Goal: Find specific page/section: Find specific page/section

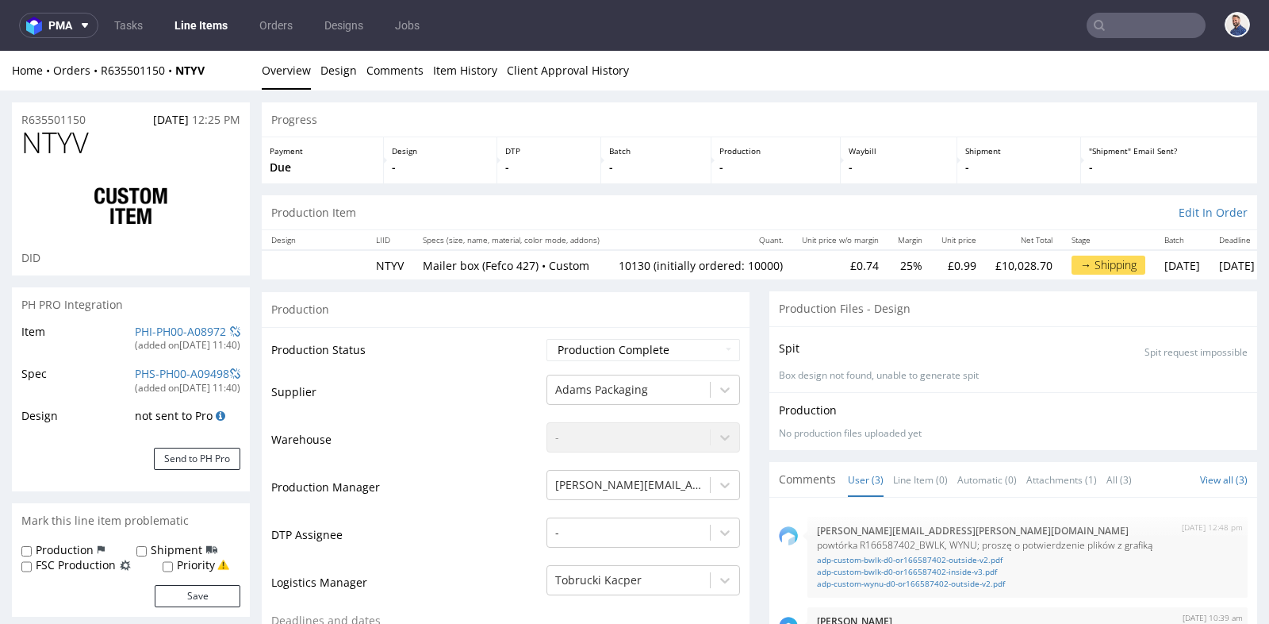
scroll to position [2397, 0]
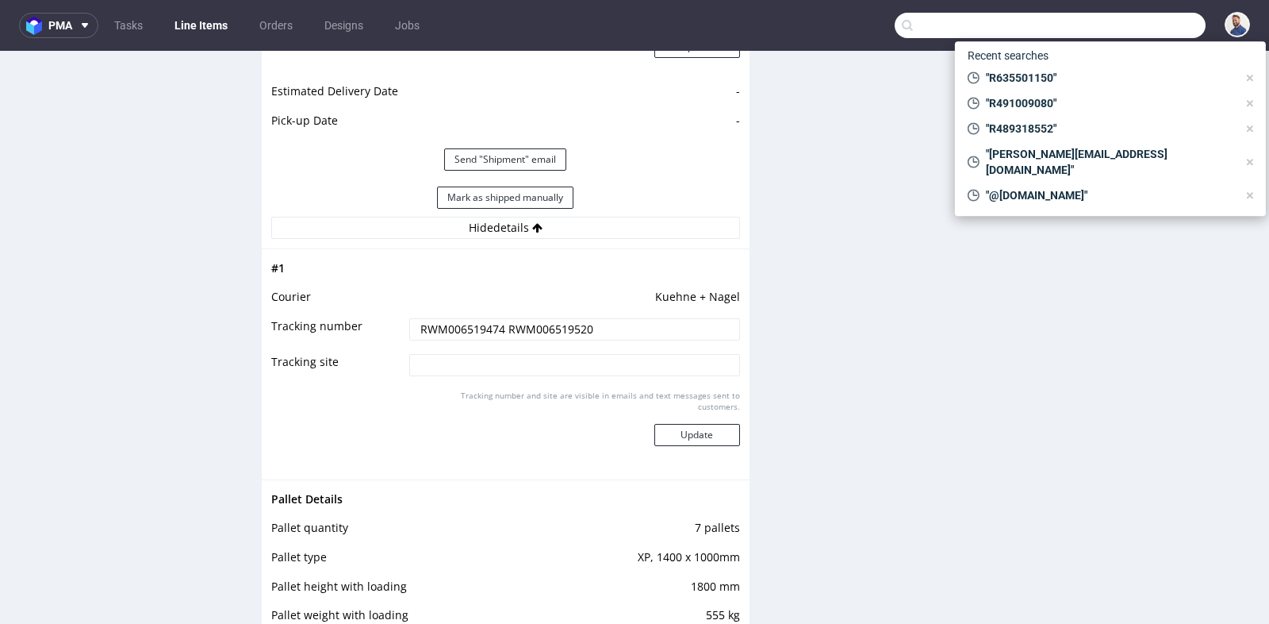
click at [1153, 34] on input "text" at bounding box center [1050, 25] width 311 height 25
type input "R596249512"
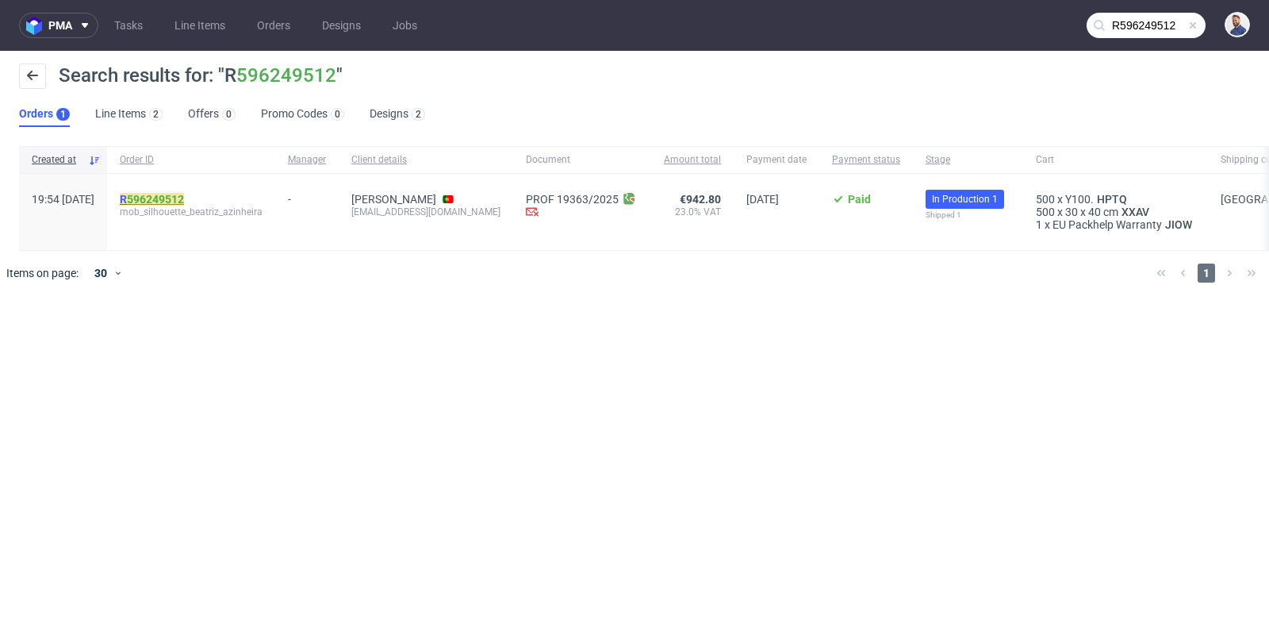
click at [181, 196] on link "596249512" at bounding box center [155, 199] width 57 height 13
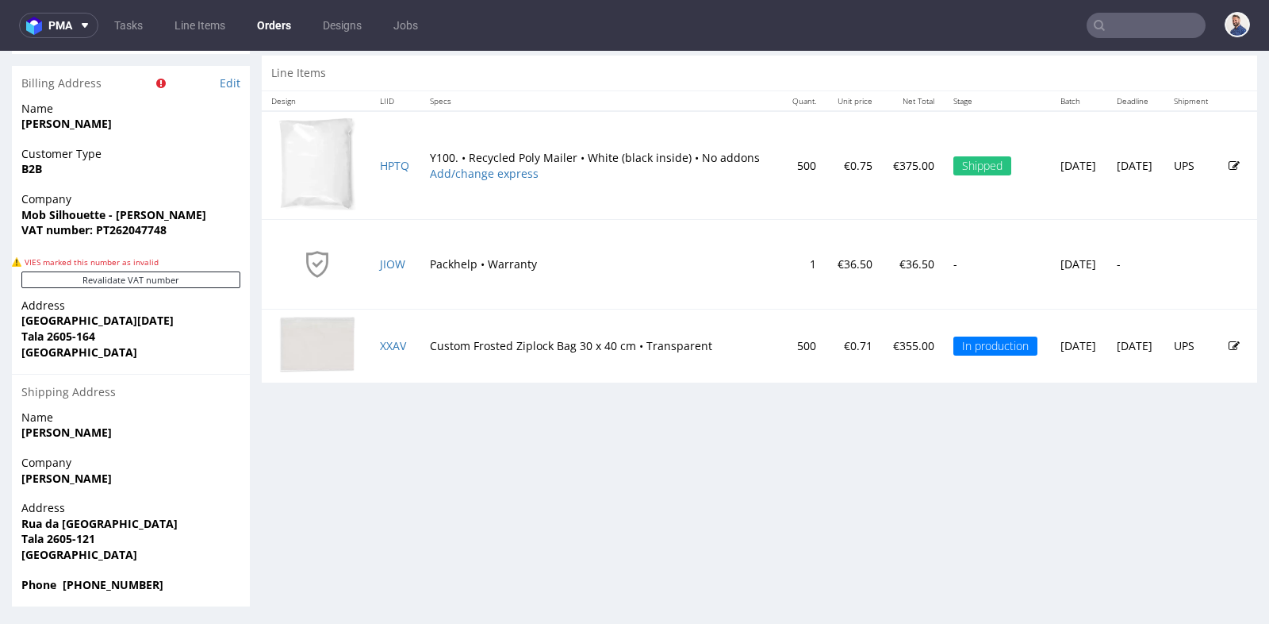
scroll to position [4, 0]
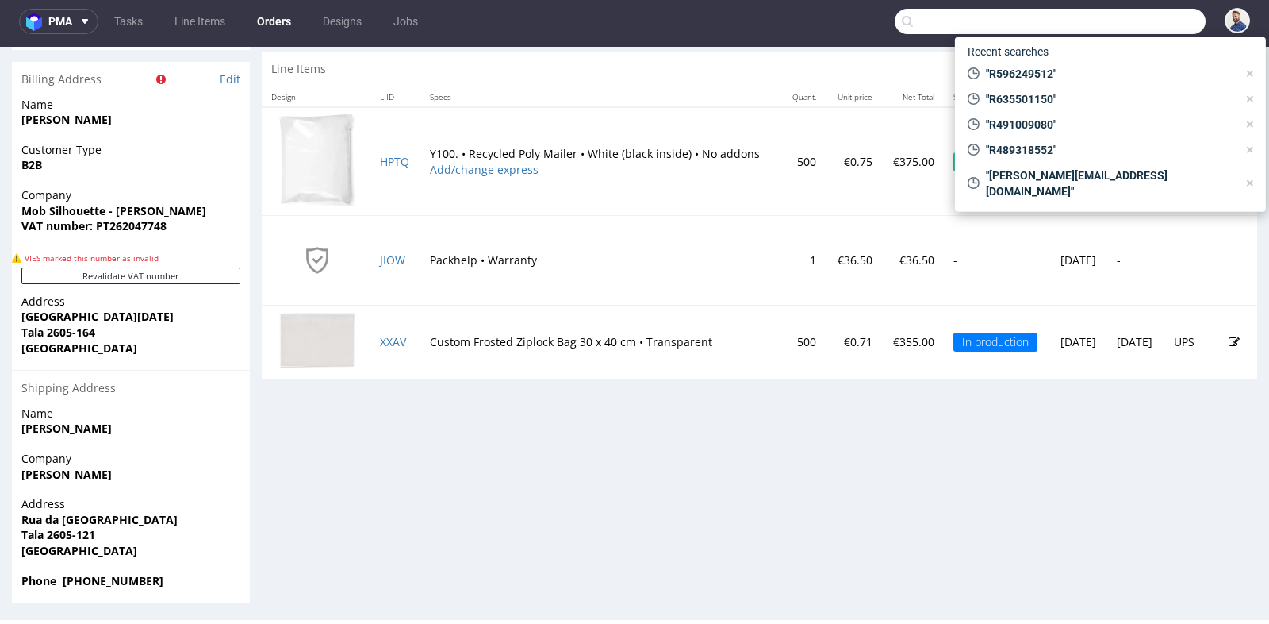
click at [1149, 28] on input "text" at bounding box center [1050, 21] width 311 height 25
paste input "[EMAIL_ADDRESS][DOMAIN_NAME]"
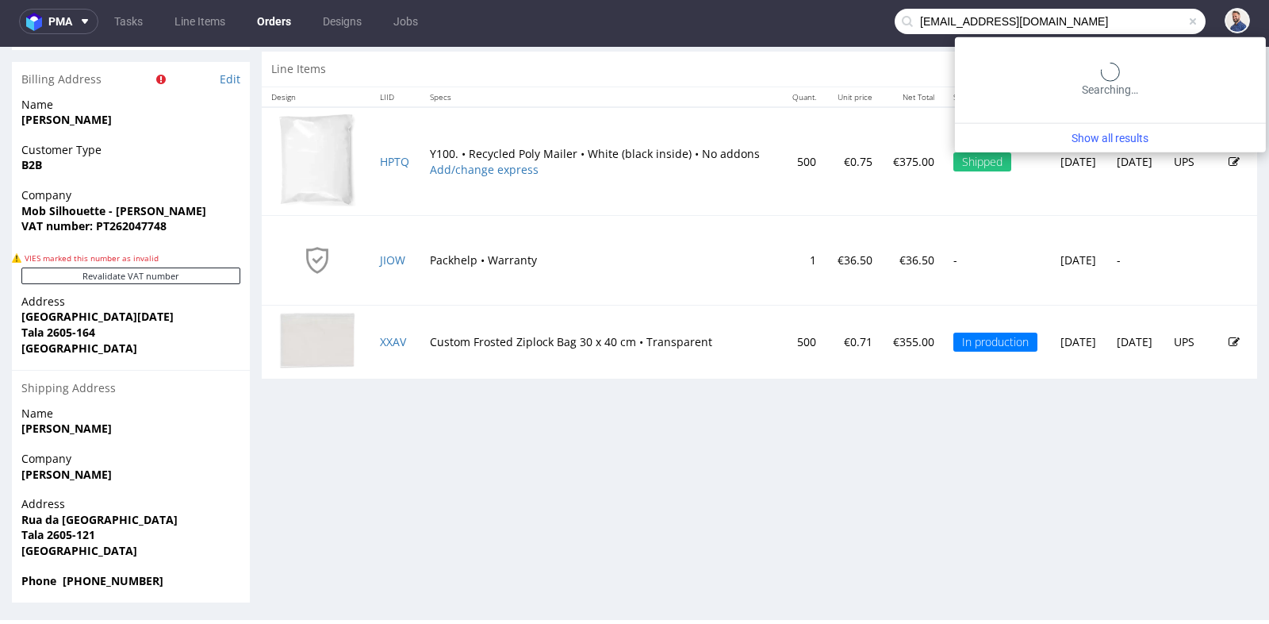
type input "[EMAIL_ADDRESS][DOMAIN_NAME]"
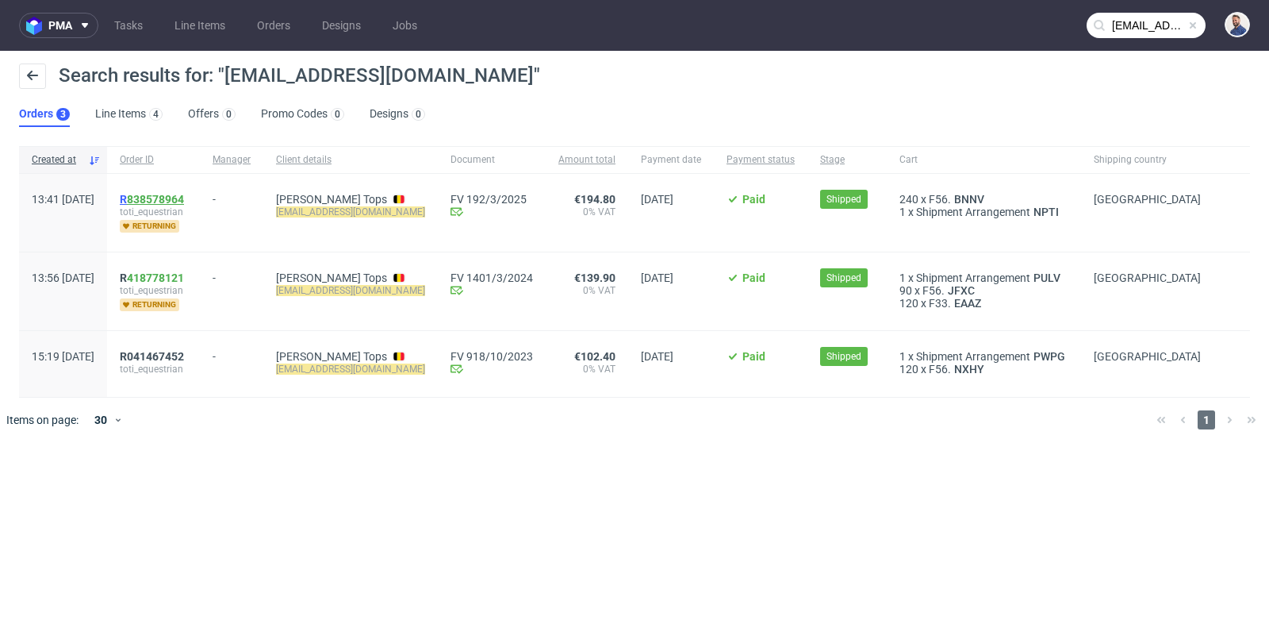
click at [184, 194] on link "838578964" at bounding box center [155, 199] width 57 height 13
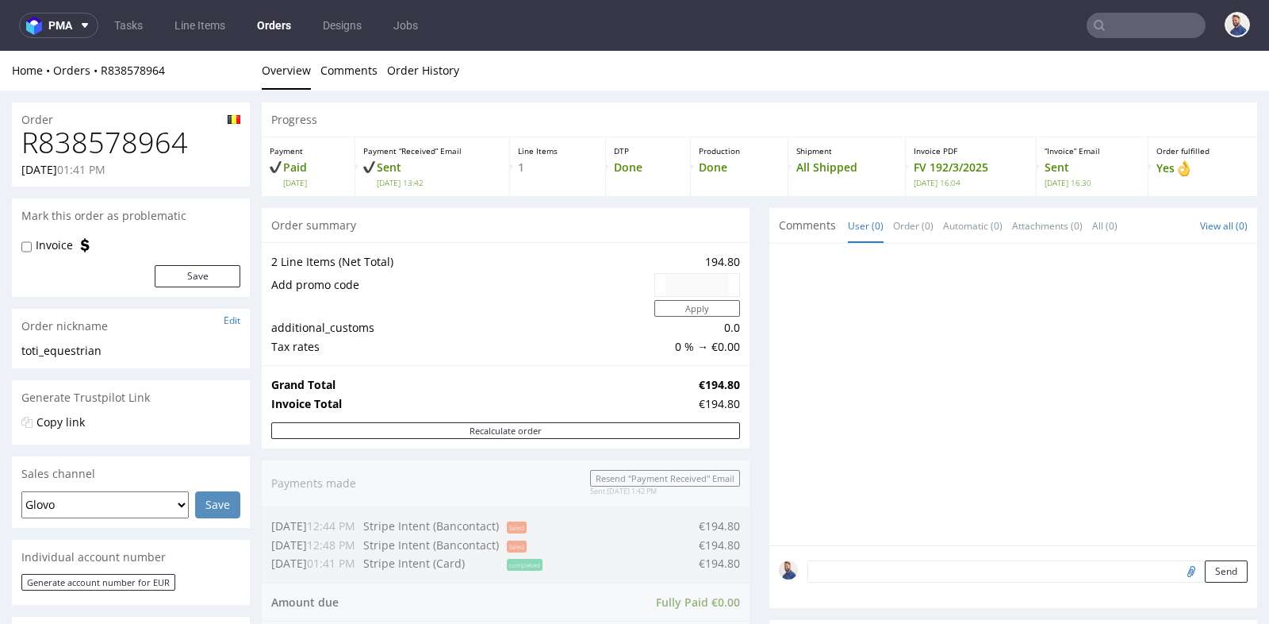
click at [149, 139] on h1 "R838578964" at bounding box center [130, 143] width 219 height 32
copy h1 "R838578964"
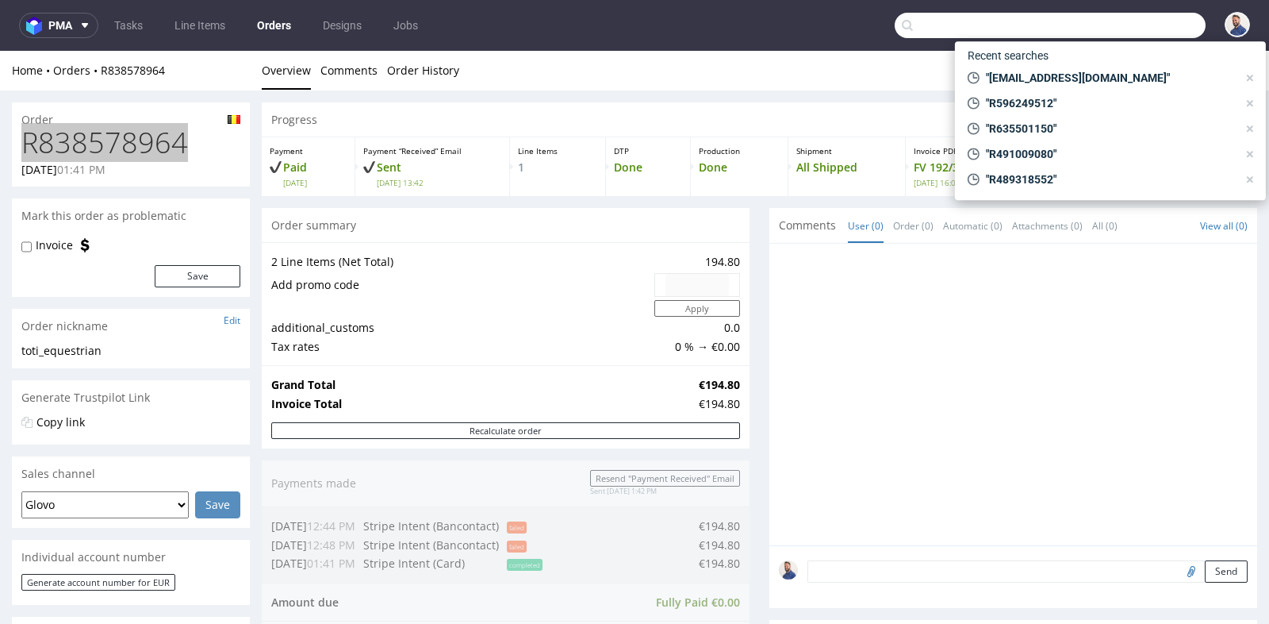
click at [1142, 24] on input "text" at bounding box center [1050, 25] width 311 height 25
paste input "R096753144"
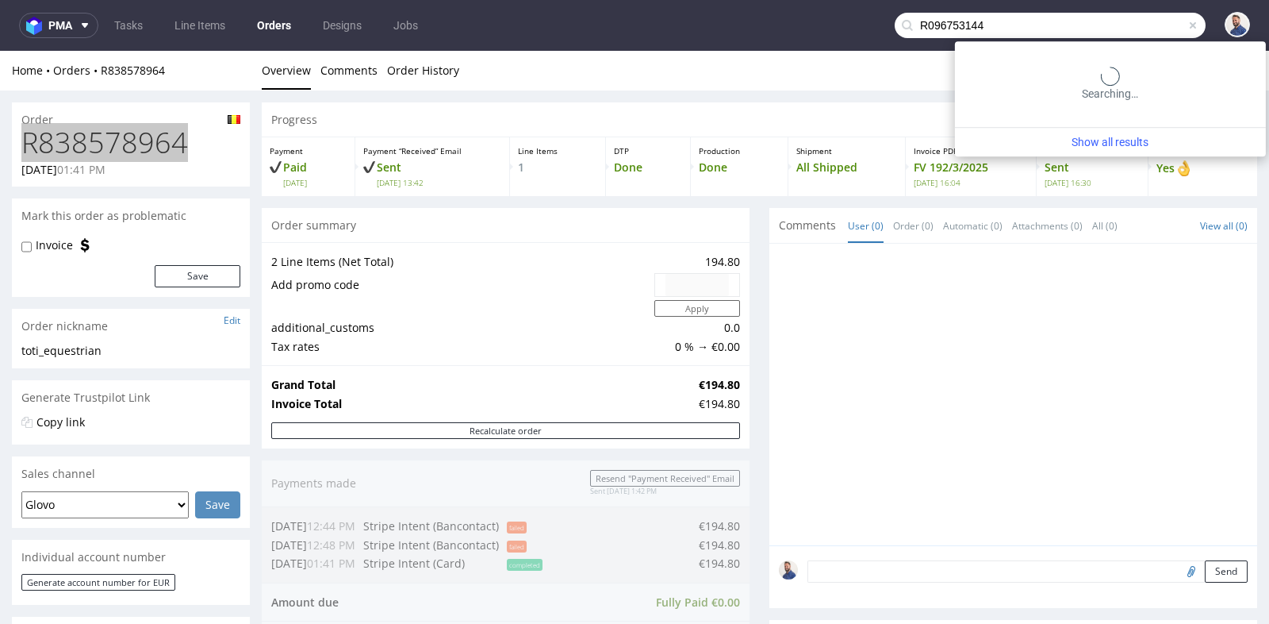
type input "R096753144"
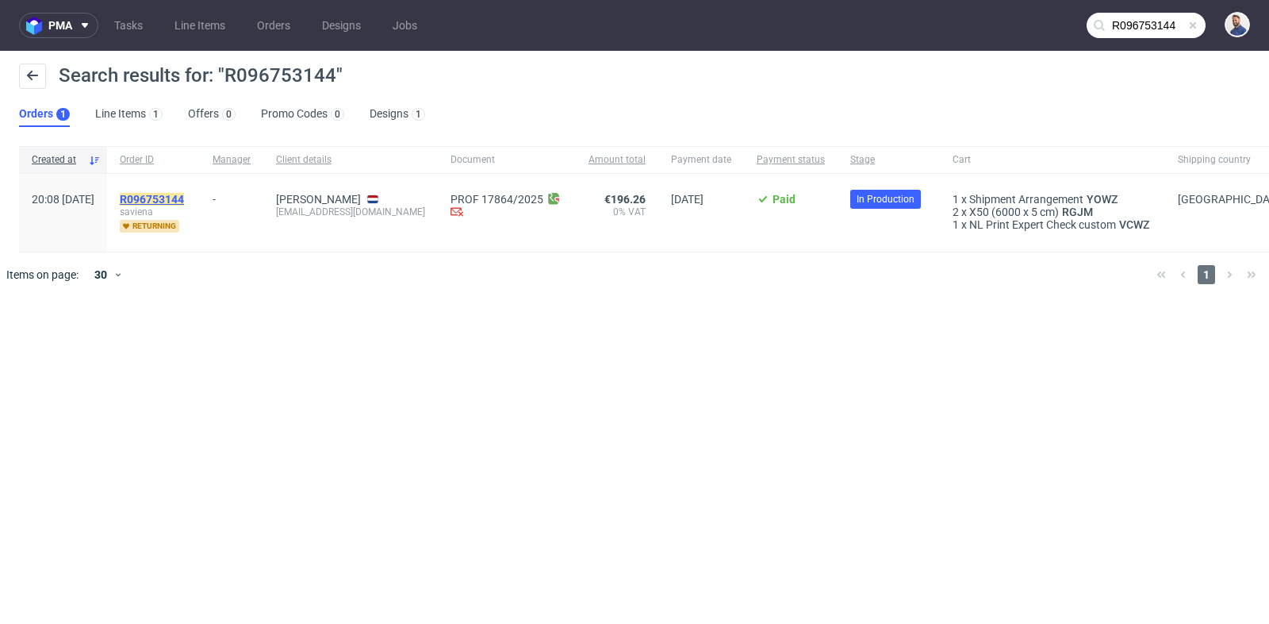
click at [184, 197] on mark "R096753144" at bounding box center [152, 199] width 64 height 13
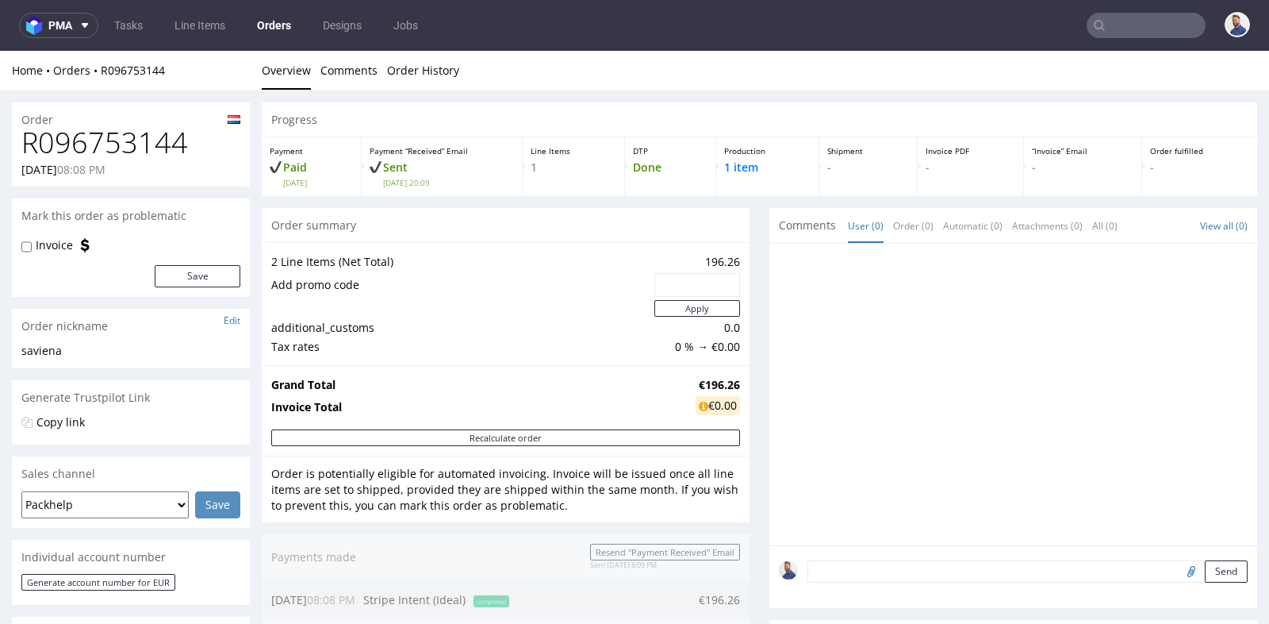
scroll to position [4, 0]
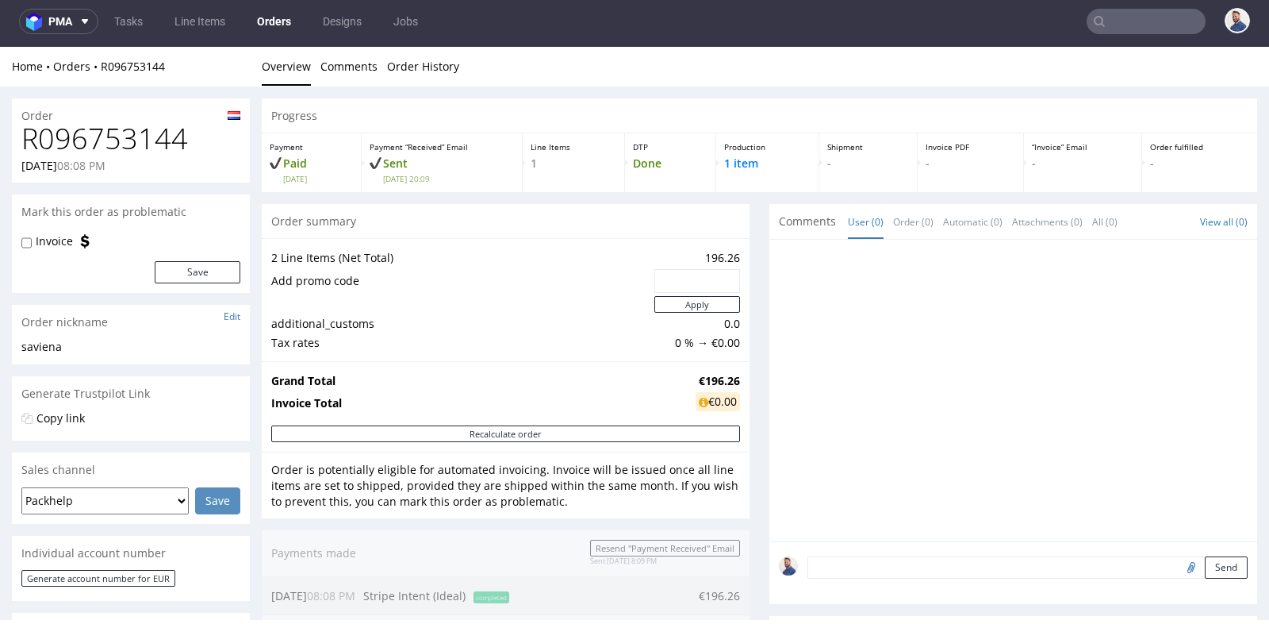
click at [730, 290] on div at bounding box center [697, 281] width 86 height 24
click at [740, 292] on div "2 Line Items (Net Total) 196.26 Add promo code Apply additional_customs 0.0 Tax…" at bounding box center [506, 299] width 488 height 123
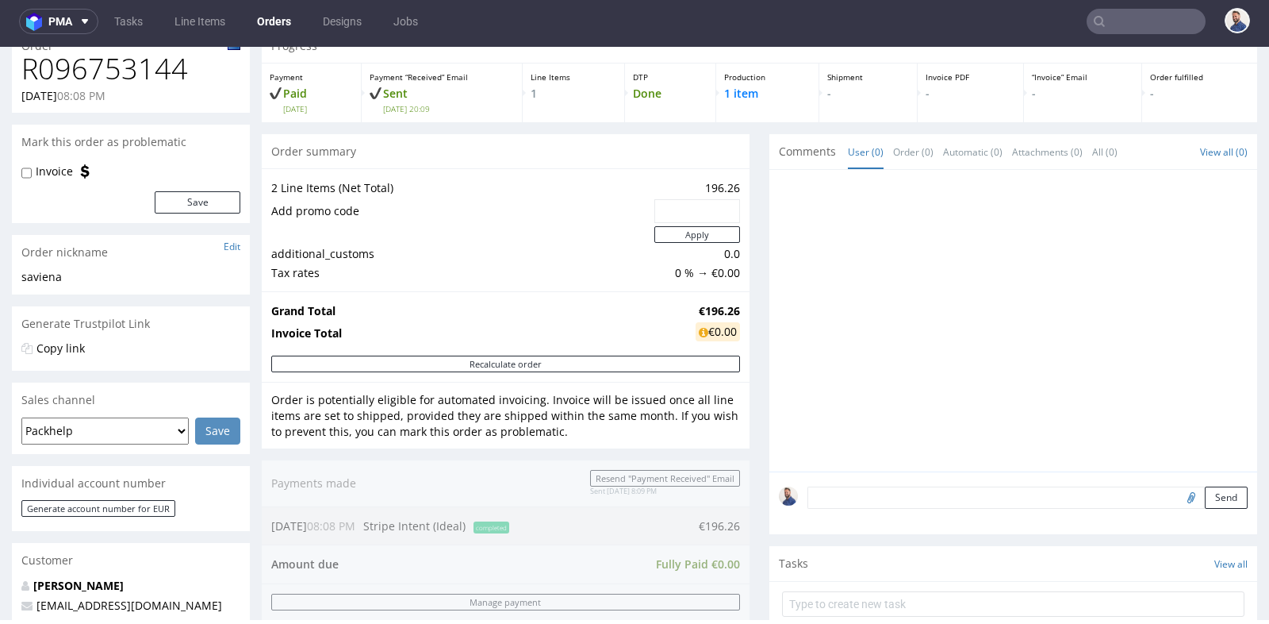
click at [745, 298] on div "Progress Payment Paid [DATE] Payment “Received” Email Sent [DATE] 20:09 Line It…" at bounding box center [760, 517] width 996 height 977
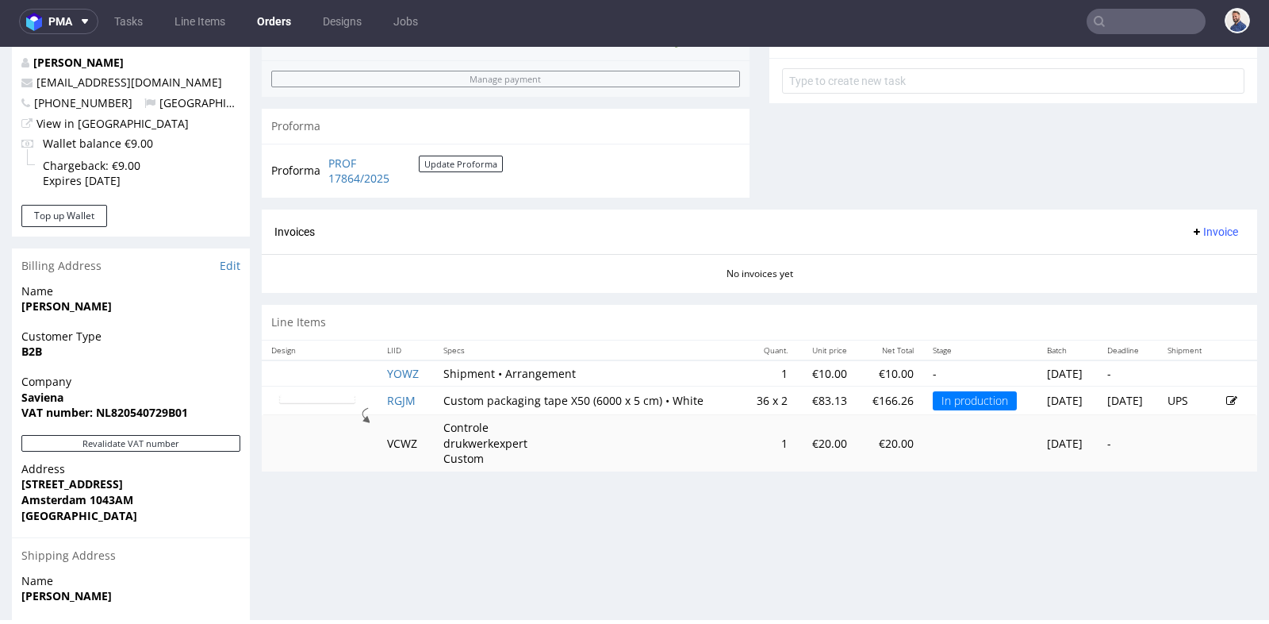
scroll to position [599, 0]
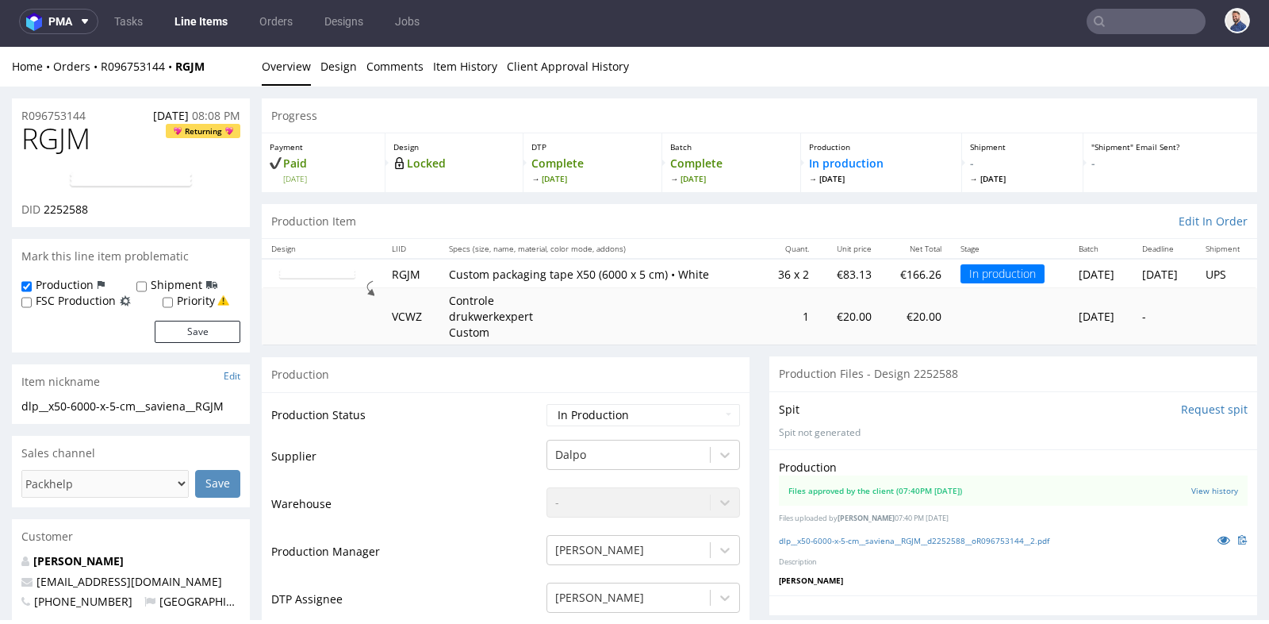
click at [704, 380] on div "Production" at bounding box center [506, 374] width 488 height 36
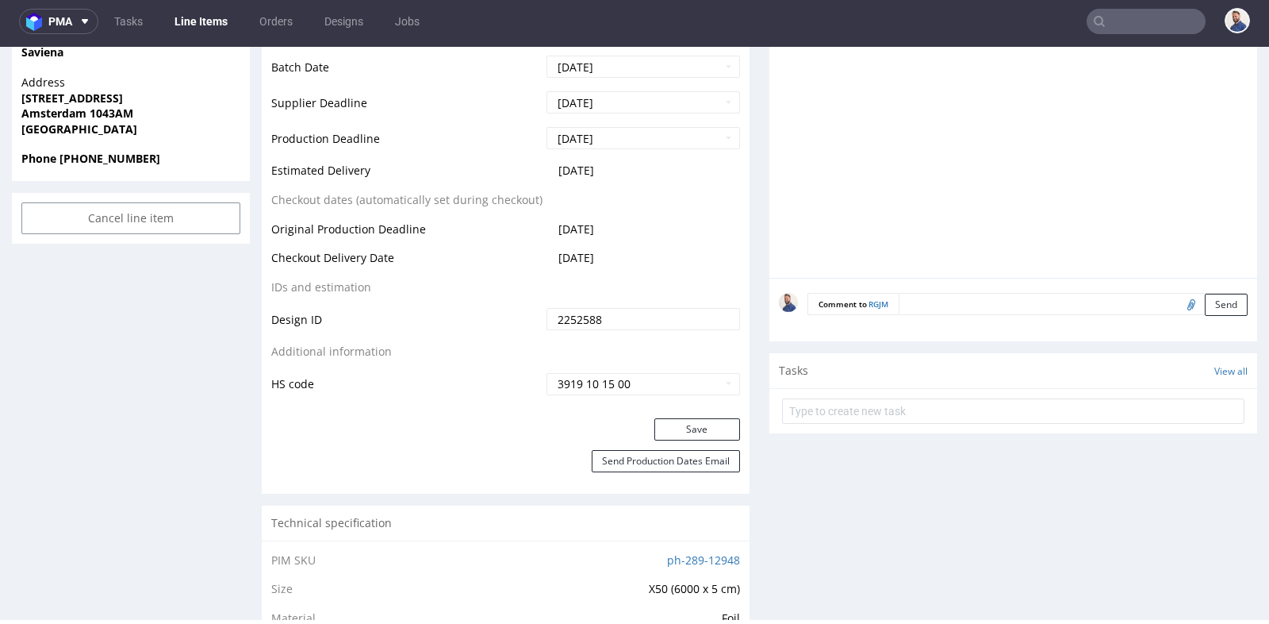
scroll to position [704, 0]
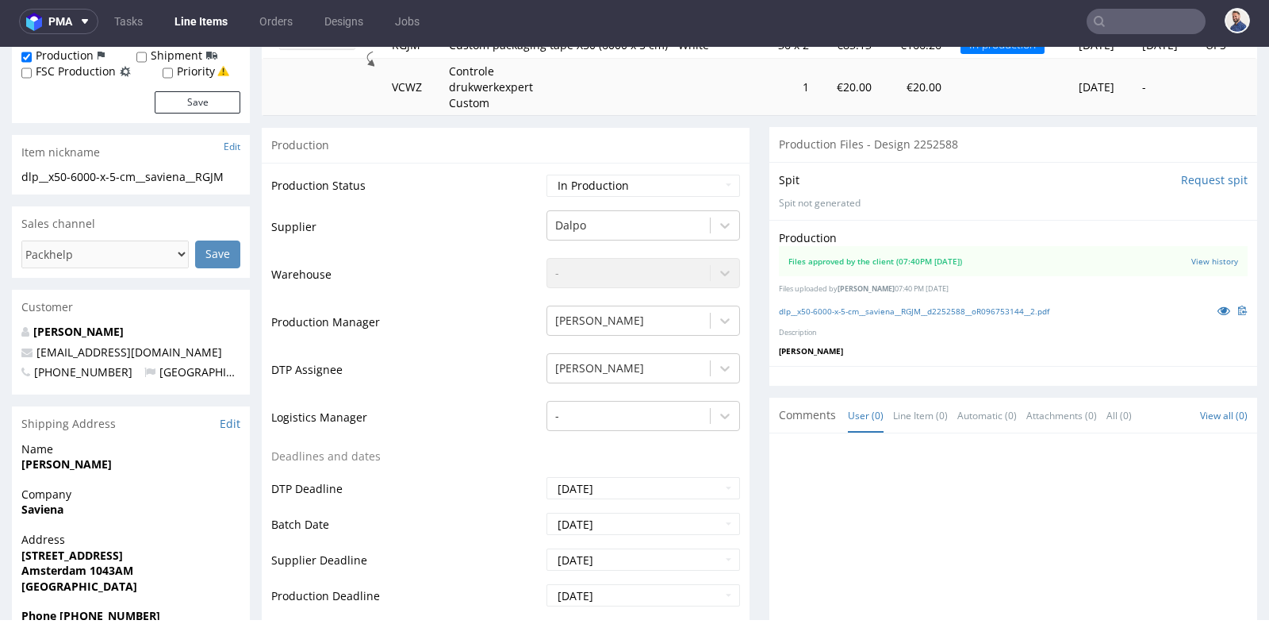
scroll to position [176, 0]
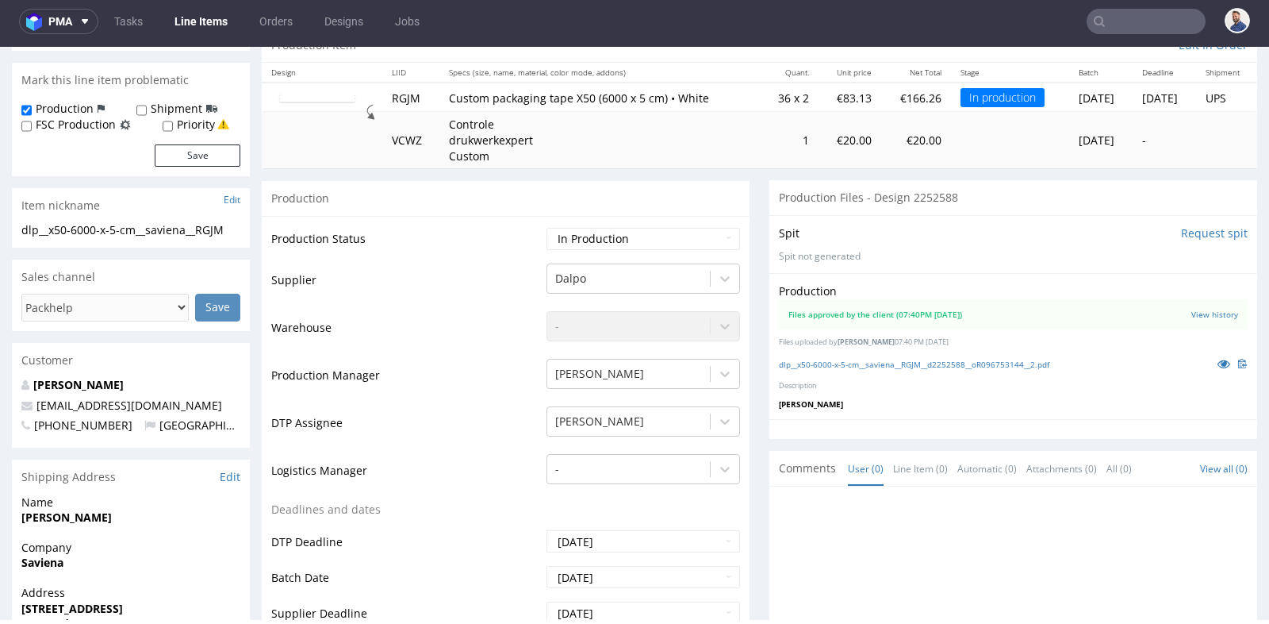
click at [1103, 20] on input "text" at bounding box center [1146, 21] width 119 height 25
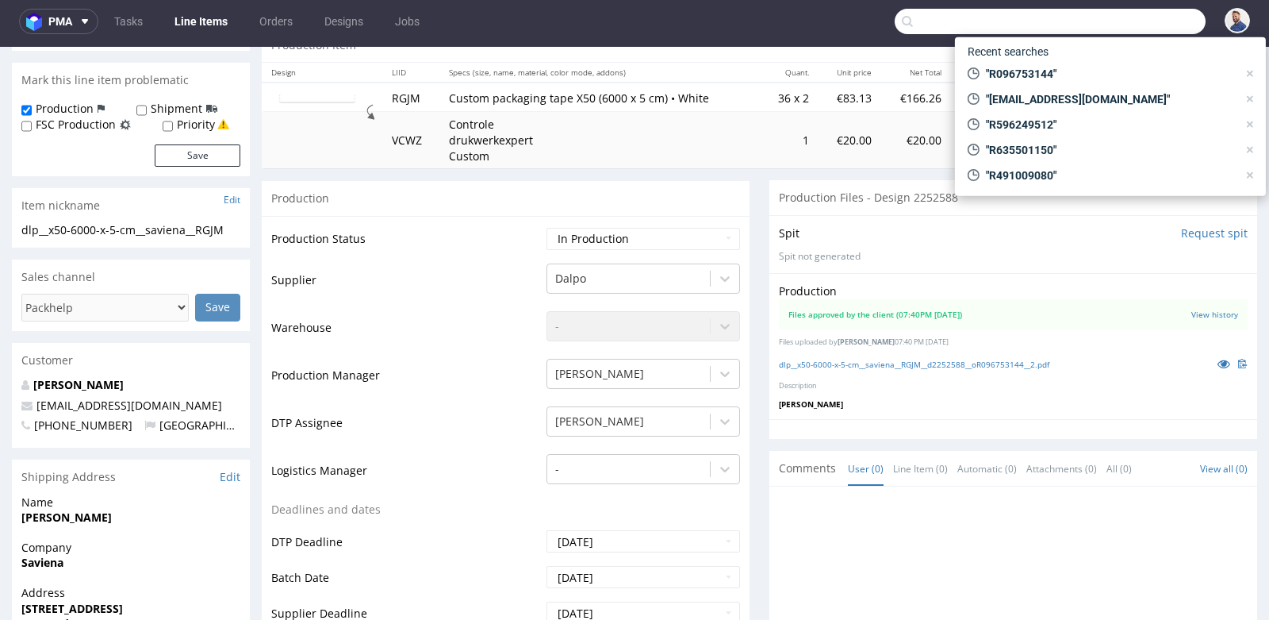
paste input "R517659580"
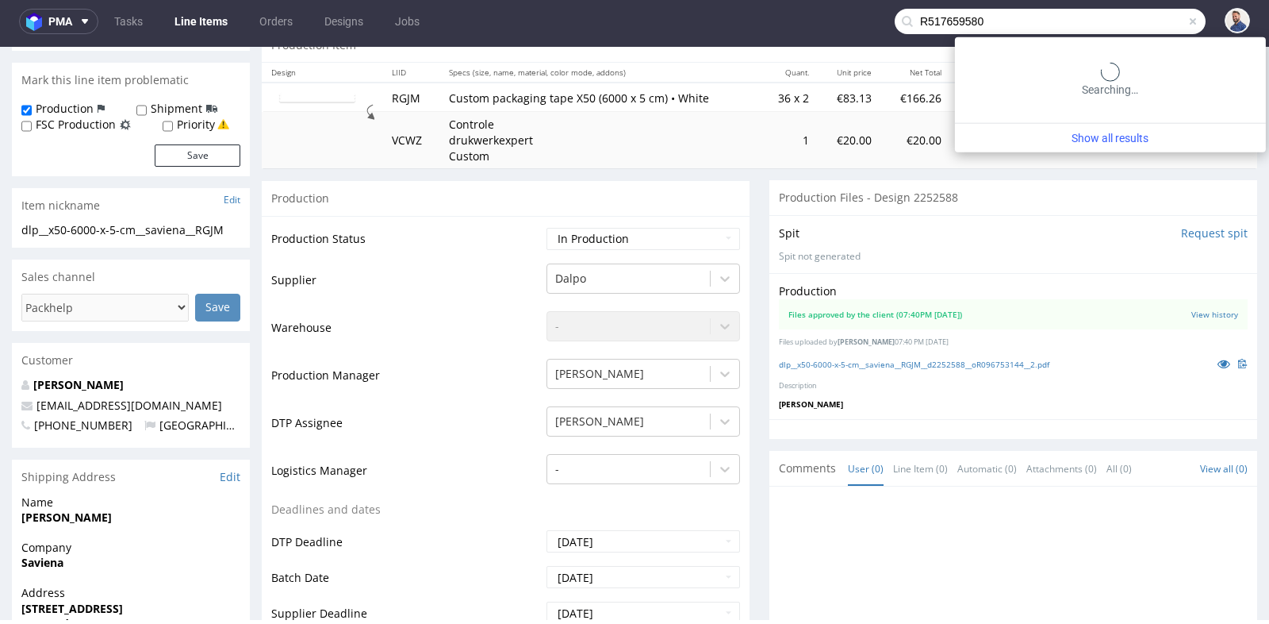
type input "R517659580"
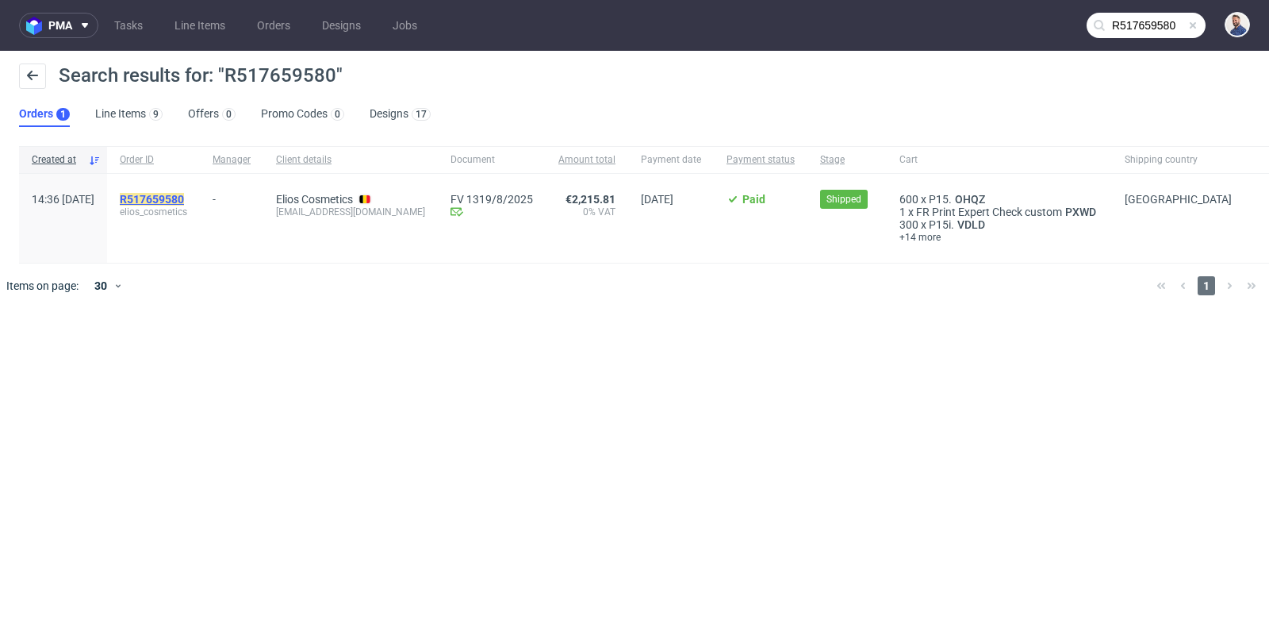
click at [184, 197] on mark "R517659580" at bounding box center [152, 199] width 64 height 13
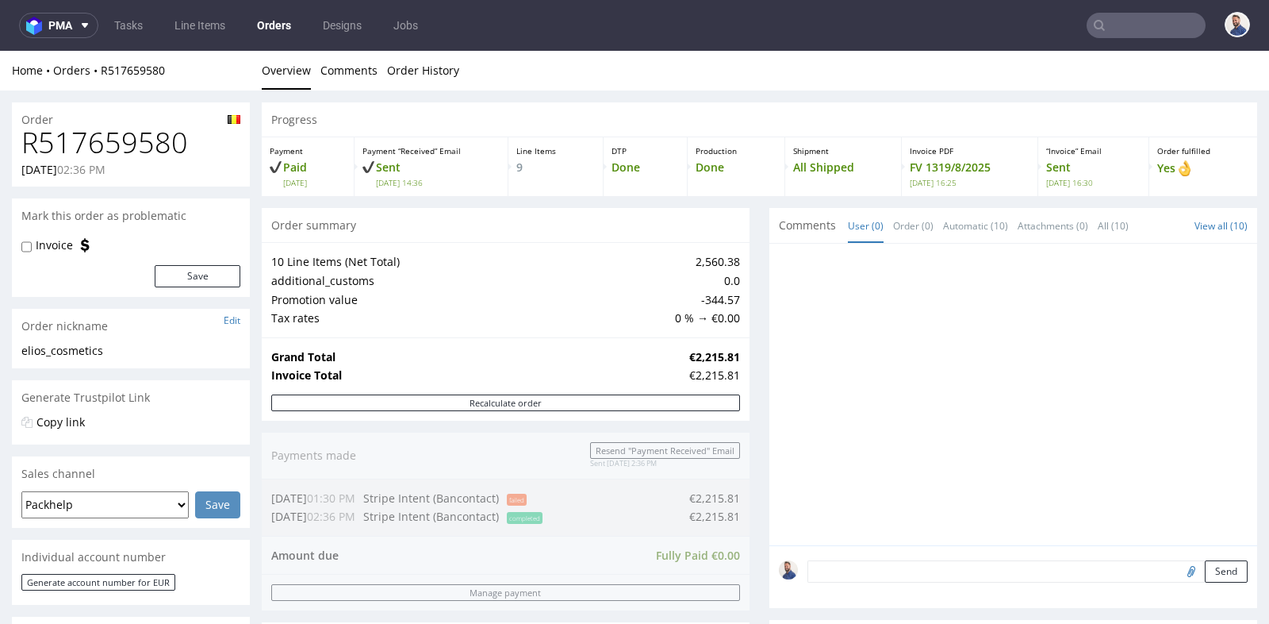
click at [552, 213] on div "Order summary" at bounding box center [506, 225] width 488 height 35
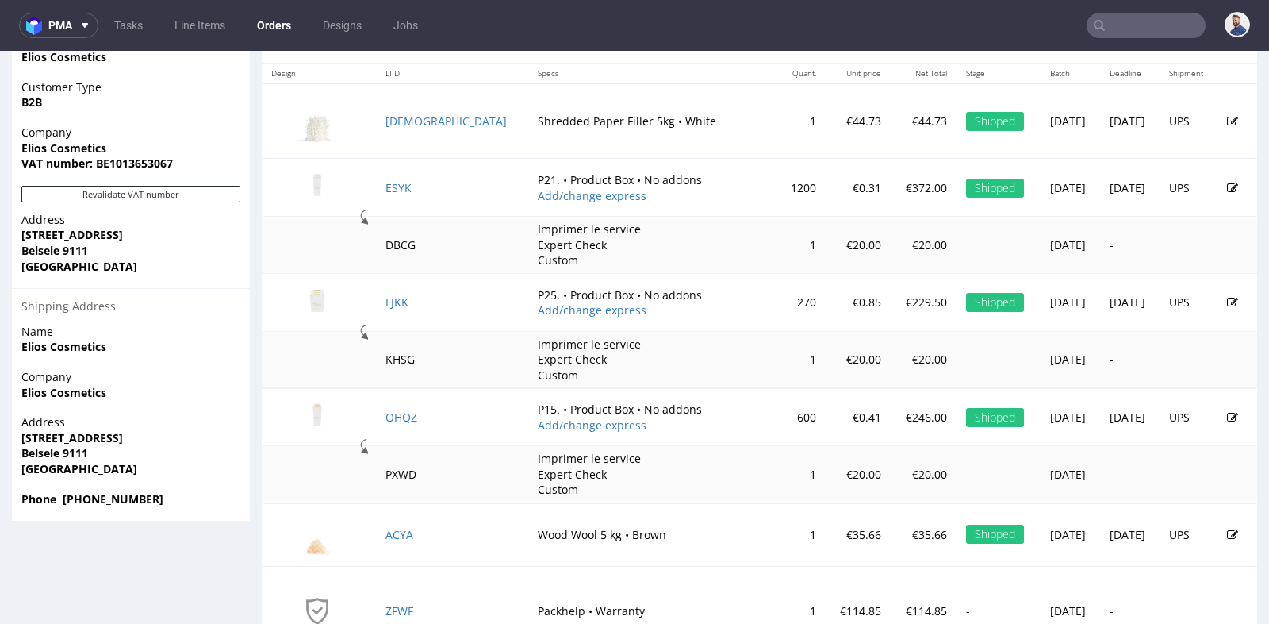
scroll to position [881, 0]
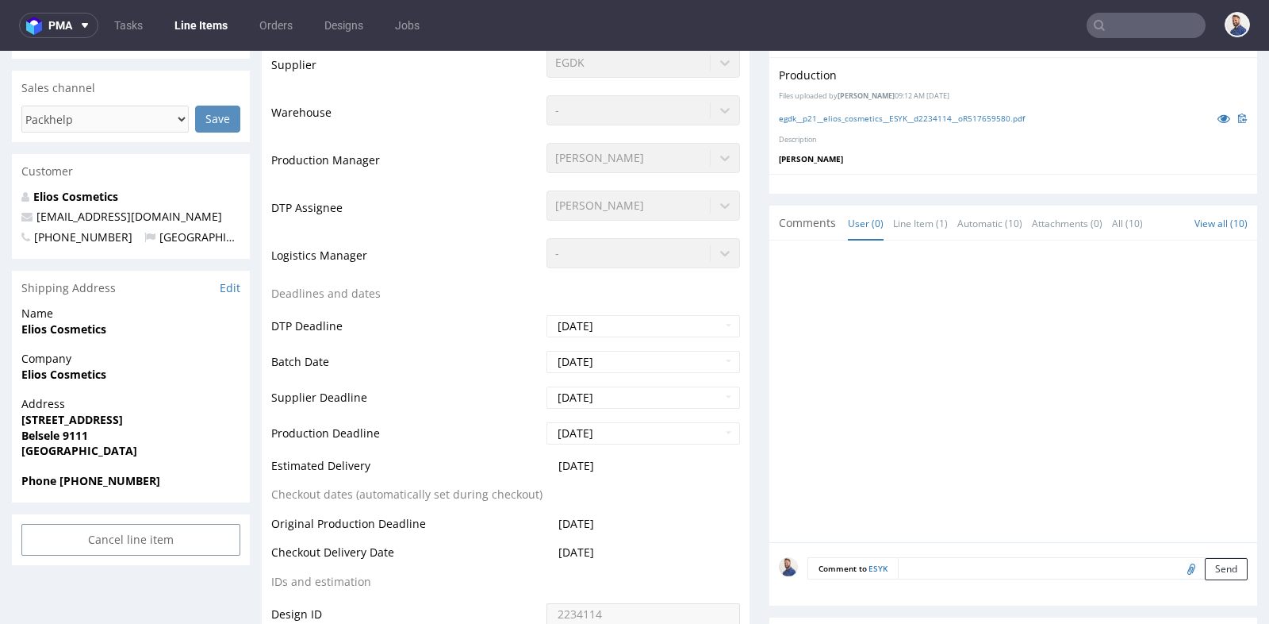
scroll to position [387, 0]
